Goal: Manage account settings

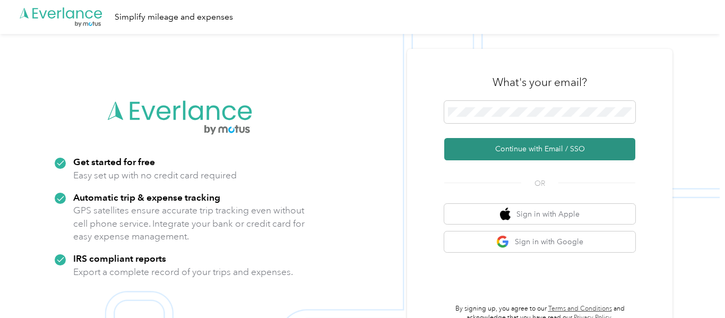
click at [541, 150] on button "Continue with Email / SSO" at bounding box center [540, 149] width 191 height 22
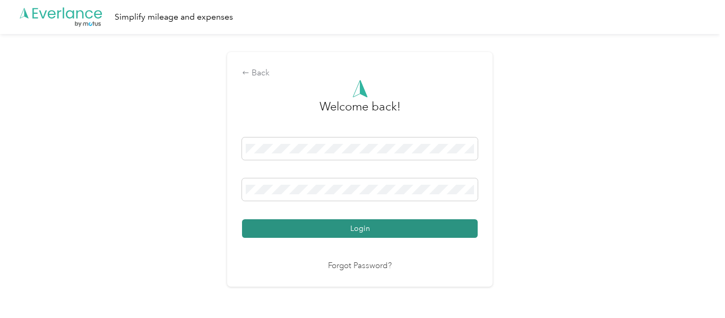
click at [388, 227] on button "Login" at bounding box center [360, 228] width 236 height 19
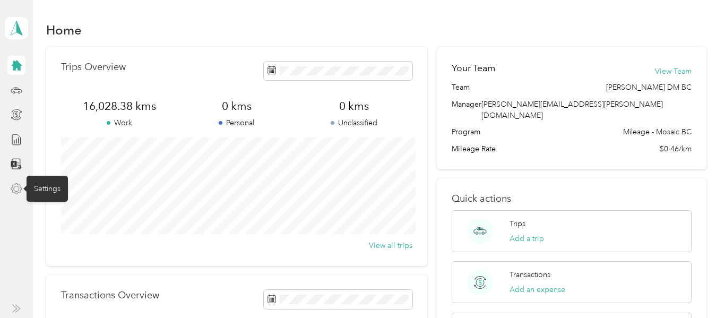
click at [13, 190] on icon at bounding box center [16, 188] width 11 height 11
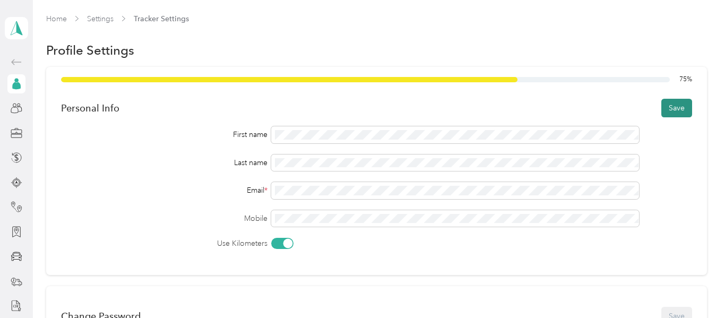
click at [680, 109] on button "Save" at bounding box center [677, 108] width 31 height 19
